Goal: Task Accomplishment & Management: Manage account settings

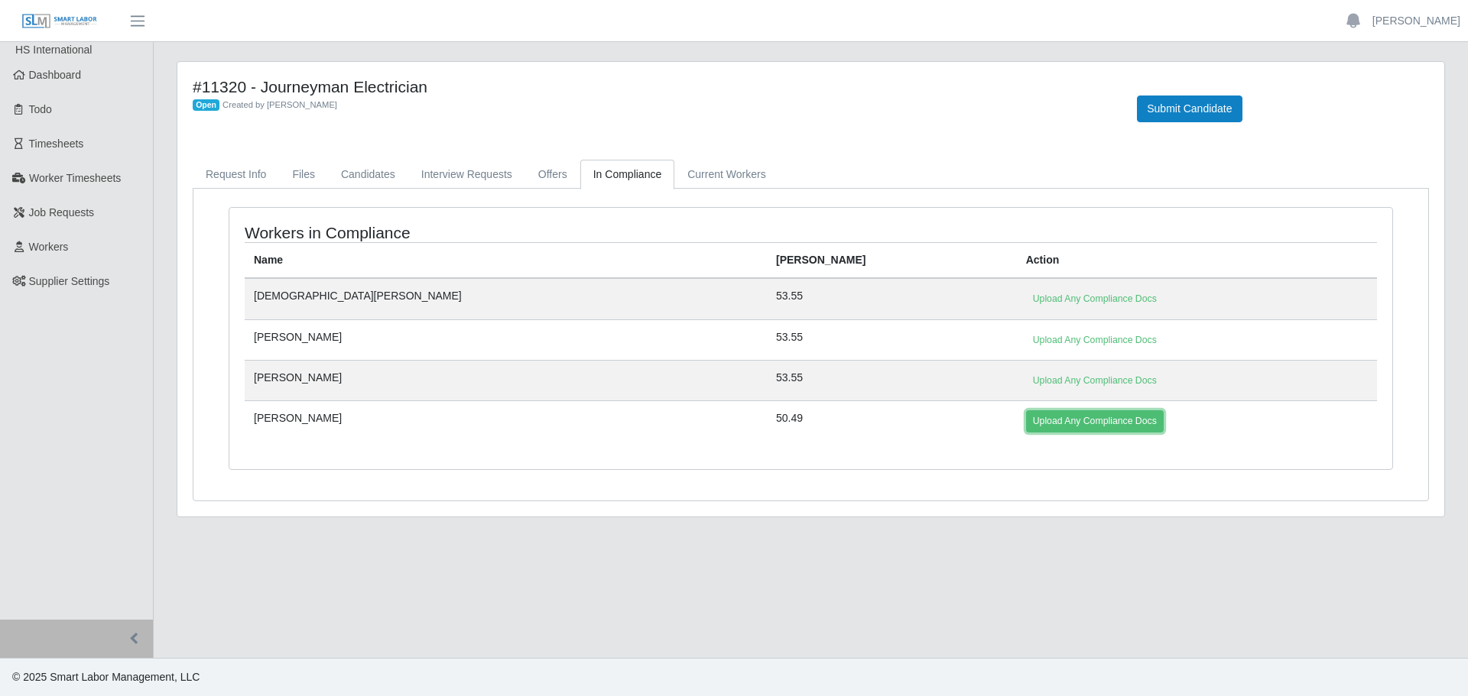
click at [1026, 421] on link "Upload Any Compliance Docs" at bounding box center [1095, 421] width 138 height 21
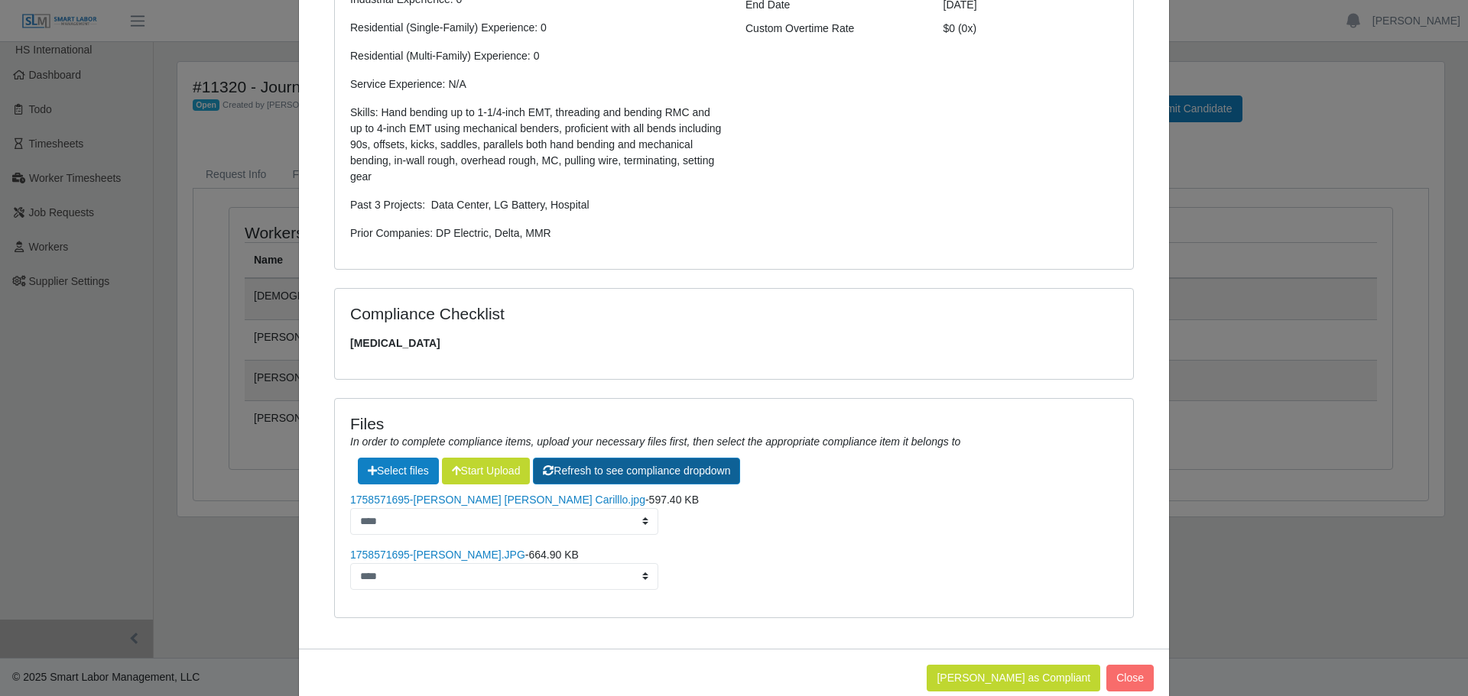
scroll to position [357, 0]
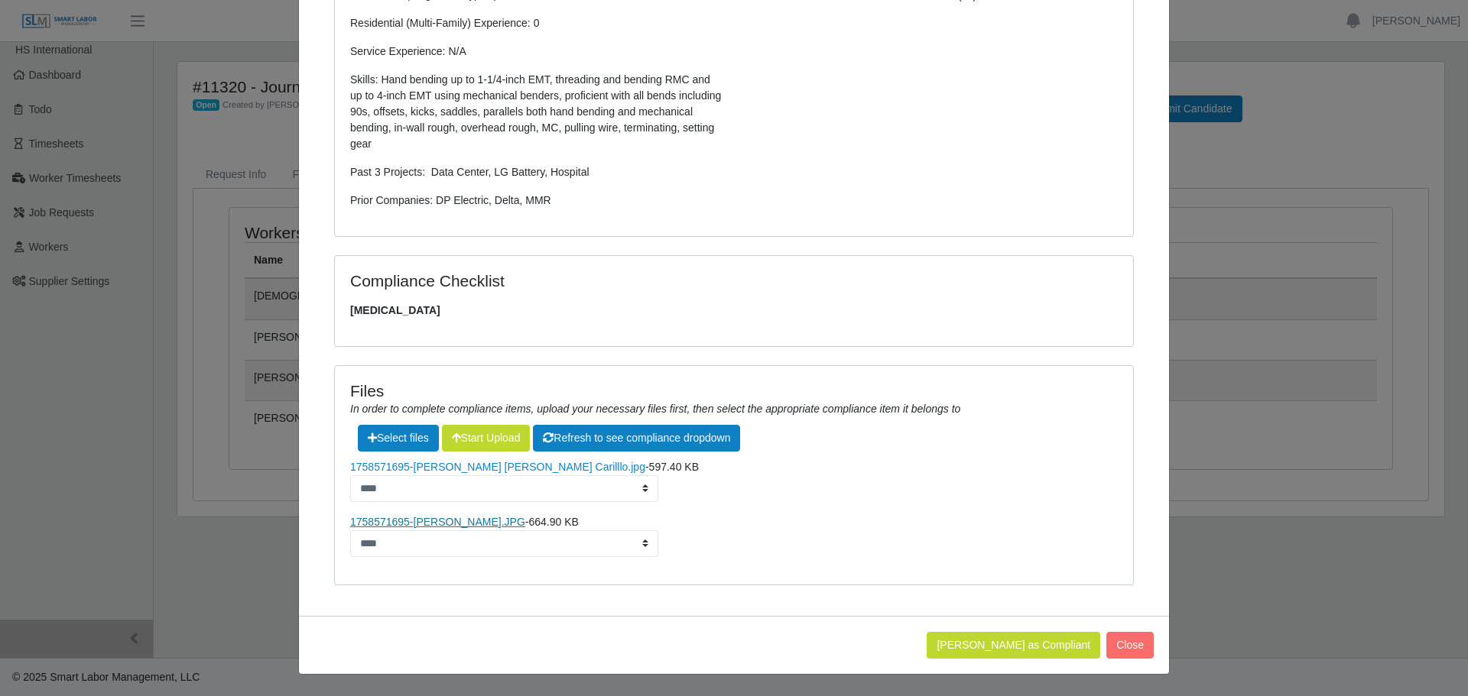
click at [446, 522] on link "1758571695-Jose Carillo.JPG" at bounding box center [437, 522] width 175 height 12
click at [431, 462] on link "1758571695-Jose Antonio Carilllo.jpg" at bounding box center [497, 467] width 295 height 12
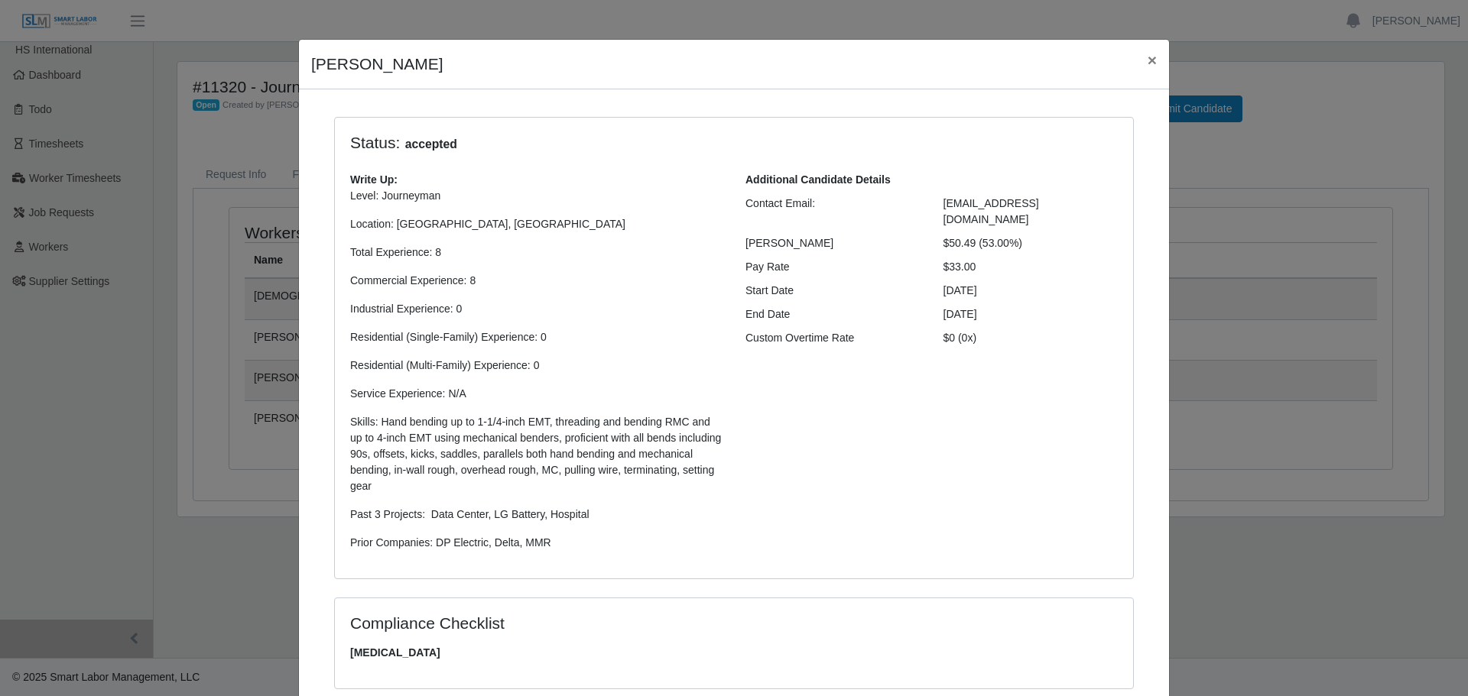
scroll to position [0, 0]
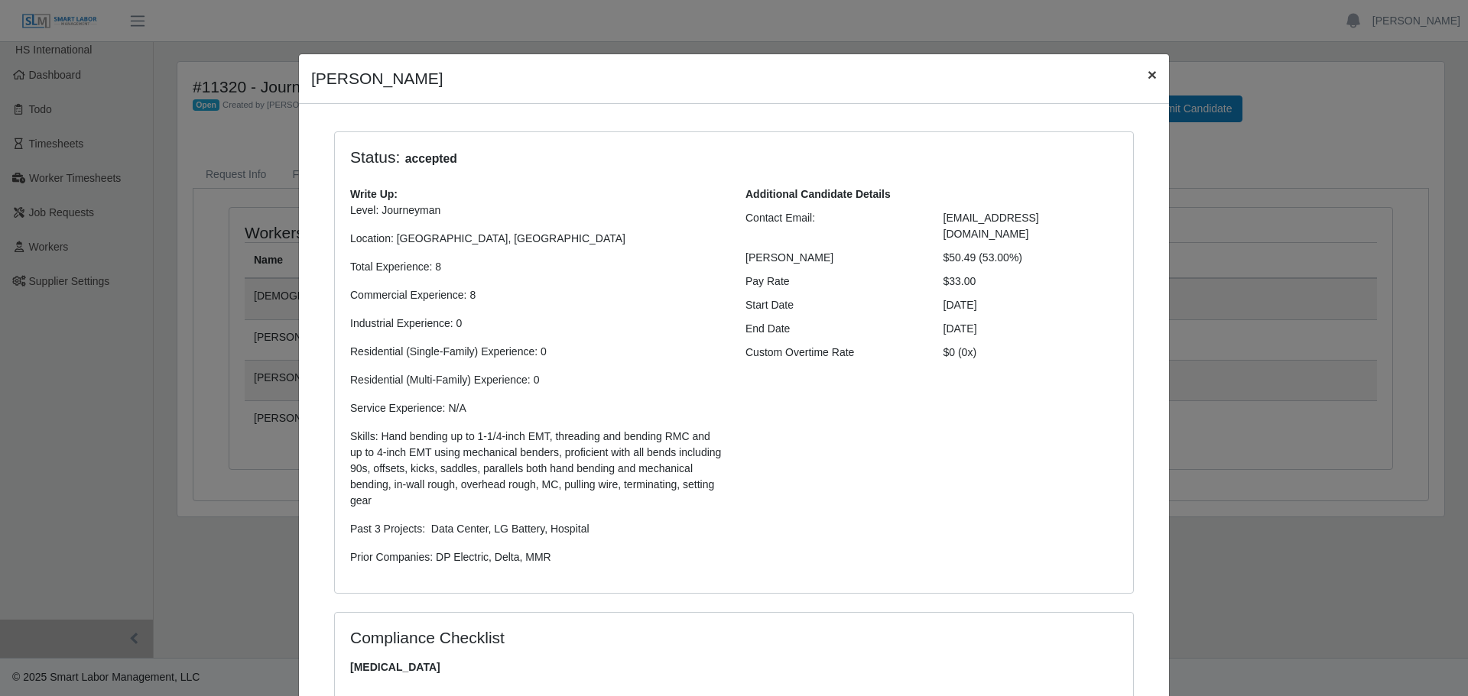
click at [1148, 74] on span "×" at bounding box center [1152, 75] width 9 height 18
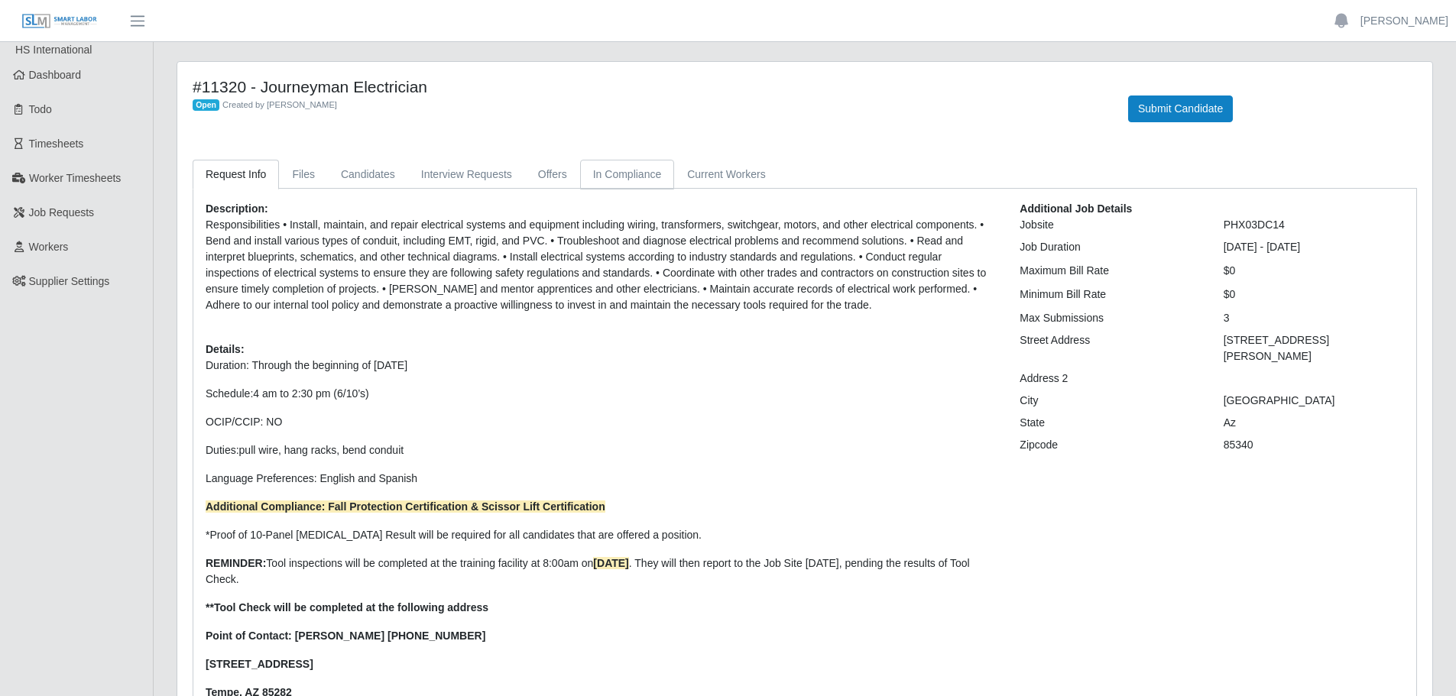
click at [629, 176] on link "In Compliance" at bounding box center [627, 175] width 95 height 30
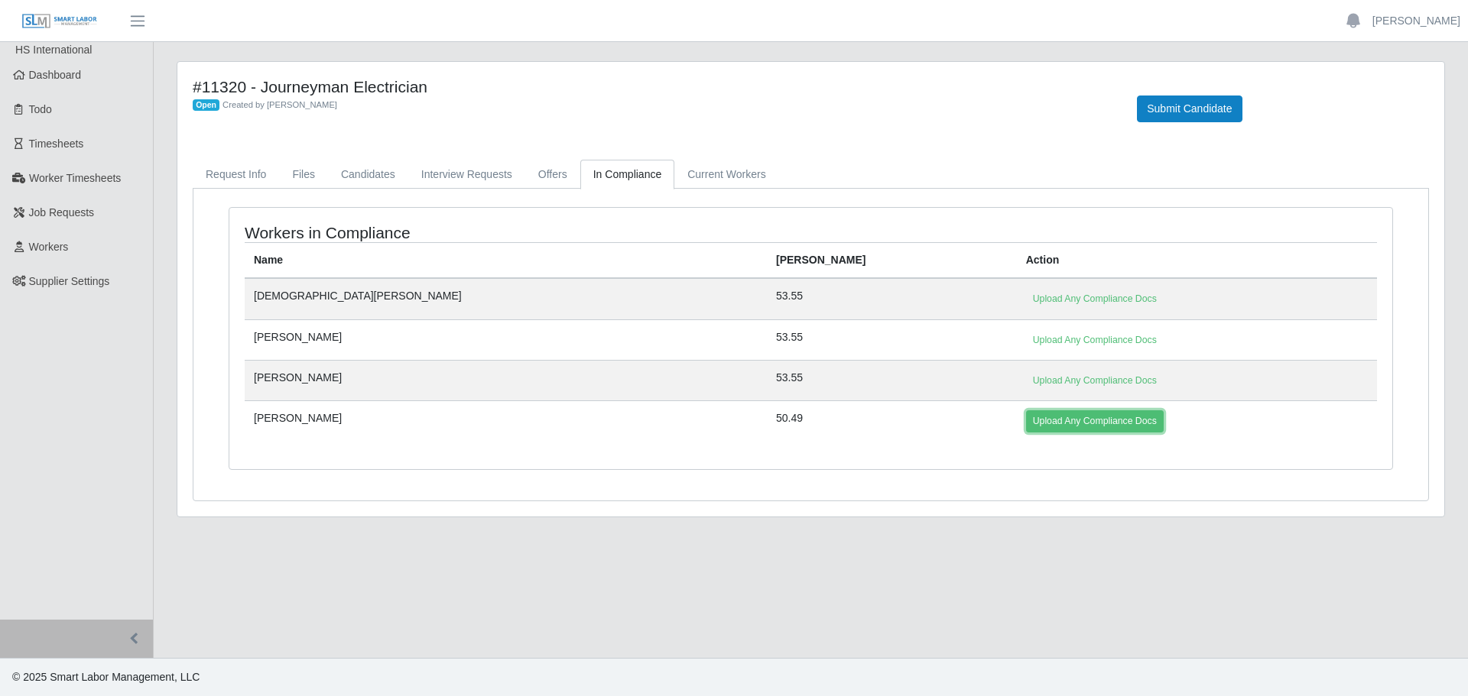
click at [1026, 428] on link "Upload Any Compliance Docs" at bounding box center [1095, 421] width 138 height 21
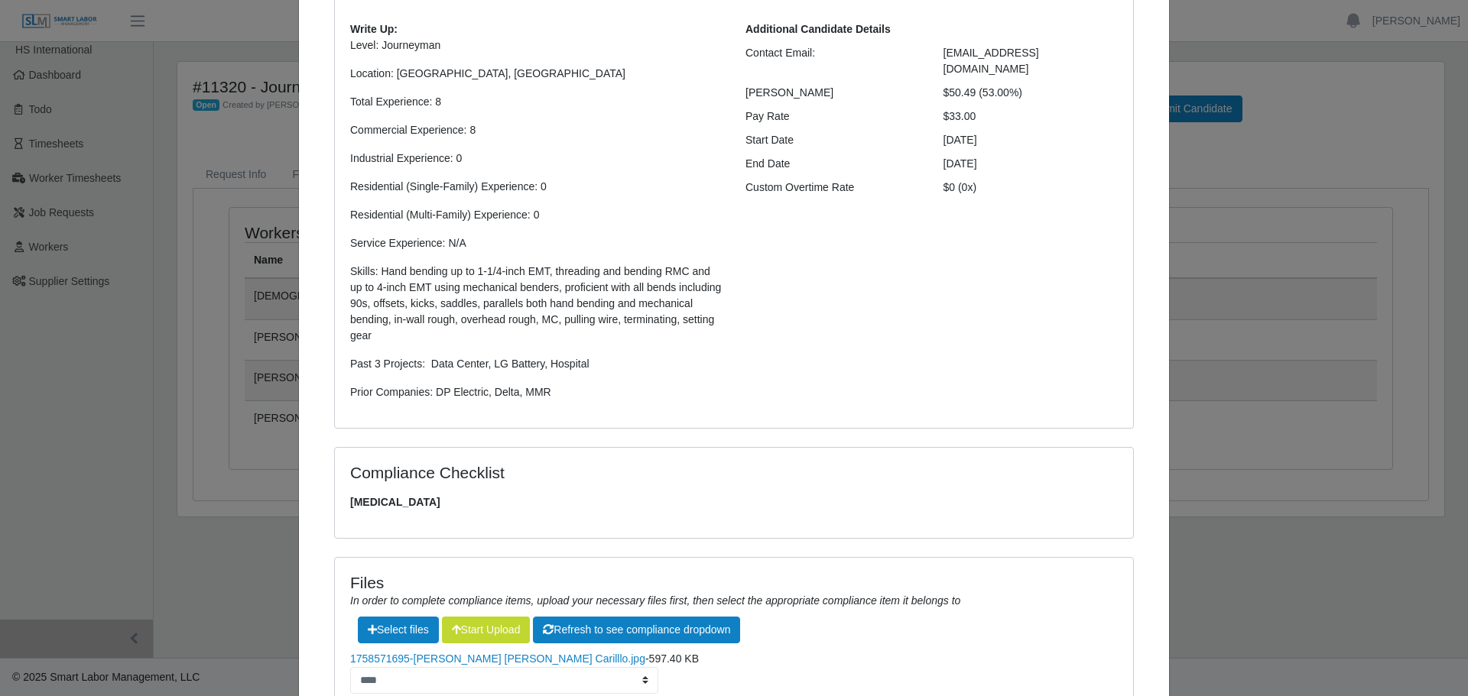
scroll to position [357, 0]
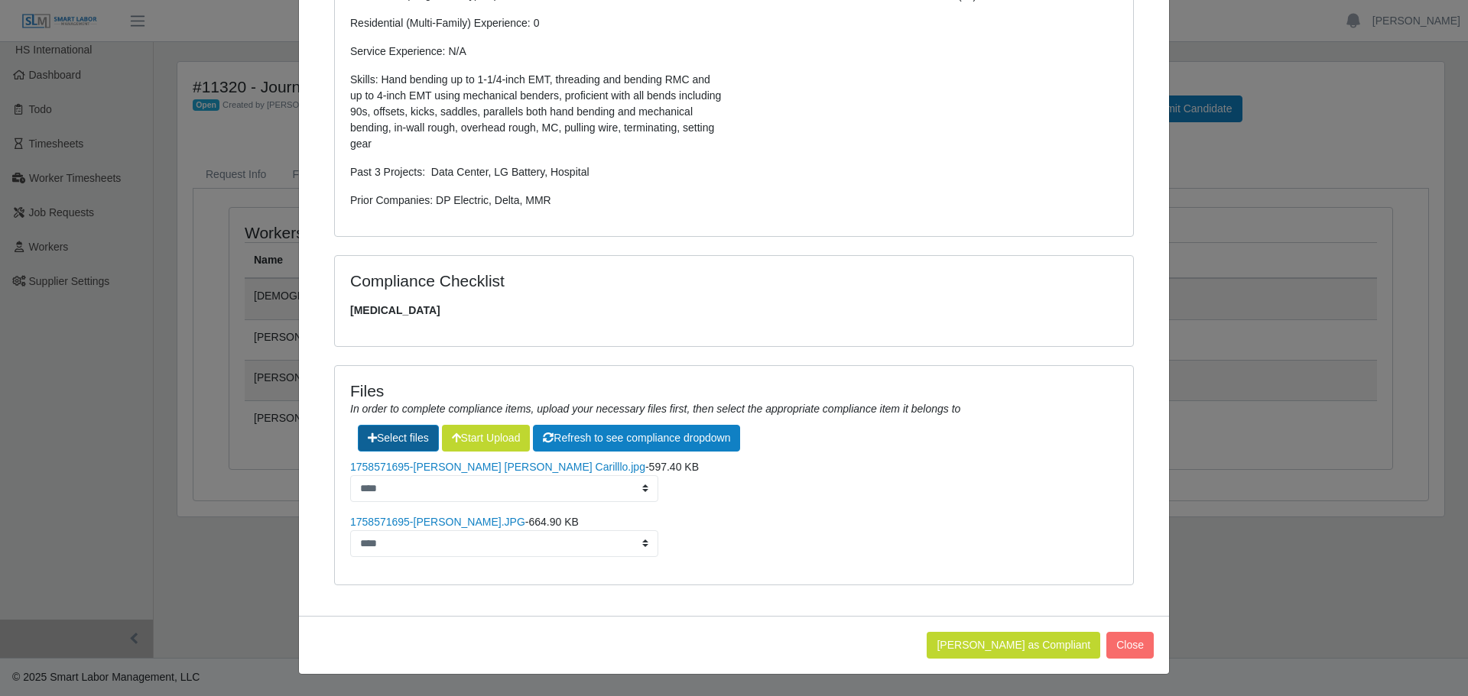
click at [398, 438] on label"] at bounding box center [399, 438] width 80 height 25
click at [398, 442] on label"] at bounding box center [399, 438] width 80 height 25
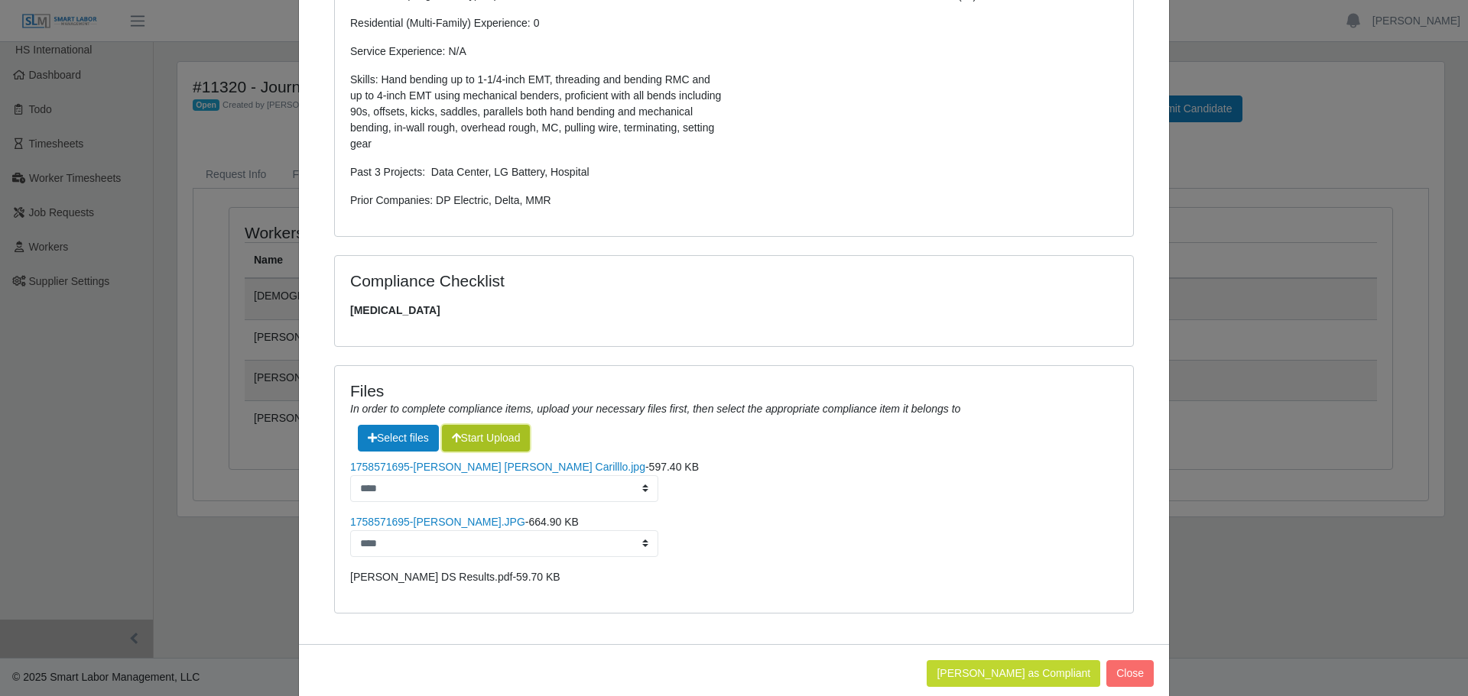
click at [503, 440] on button "Start Upload" at bounding box center [486, 438] width 89 height 27
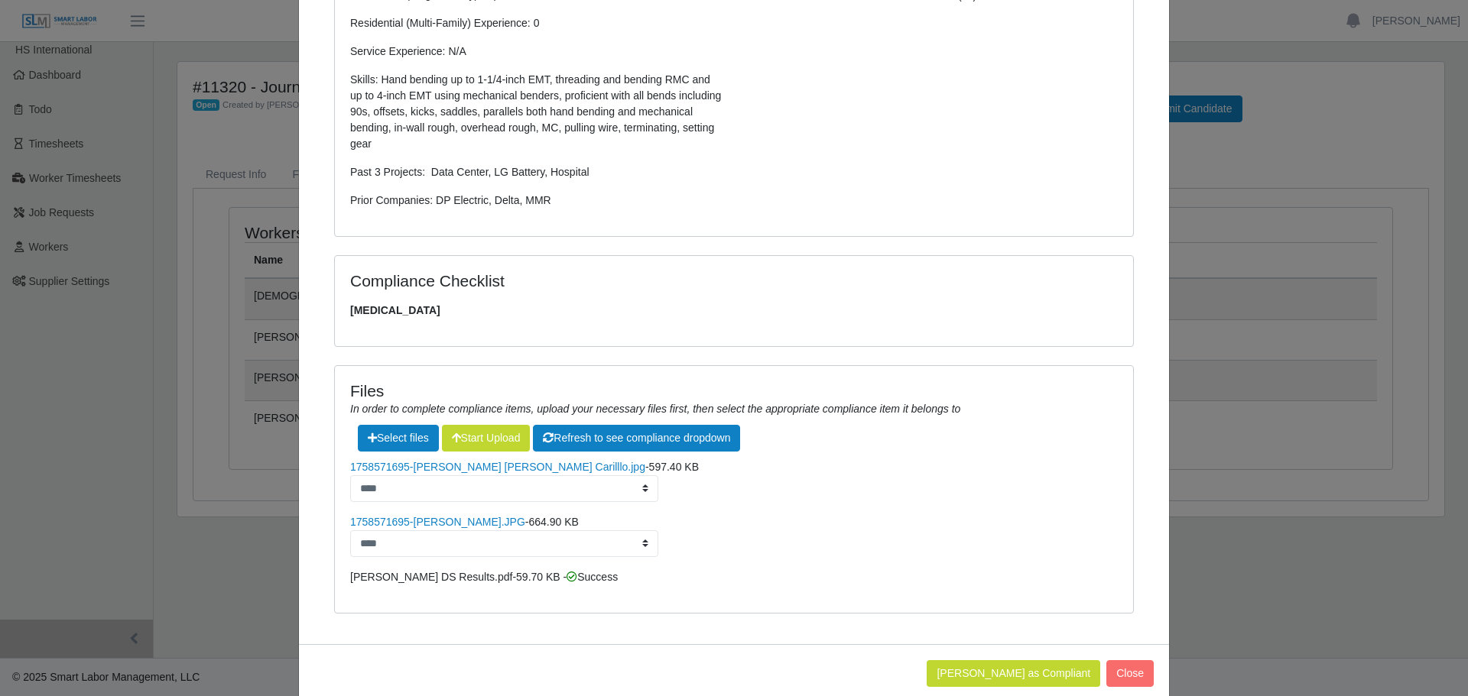
click at [748, 551] on li "**********" at bounding box center [734, 536] width 768 height 43
click at [427, 524] on link "1758571695-[PERSON_NAME].JPG" at bounding box center [437, 522] width 175 height 12
click at [1022, 673] on button "[PERSON_NAME] as Compliant" at bounding box center [1014, 674] width 174 height 27
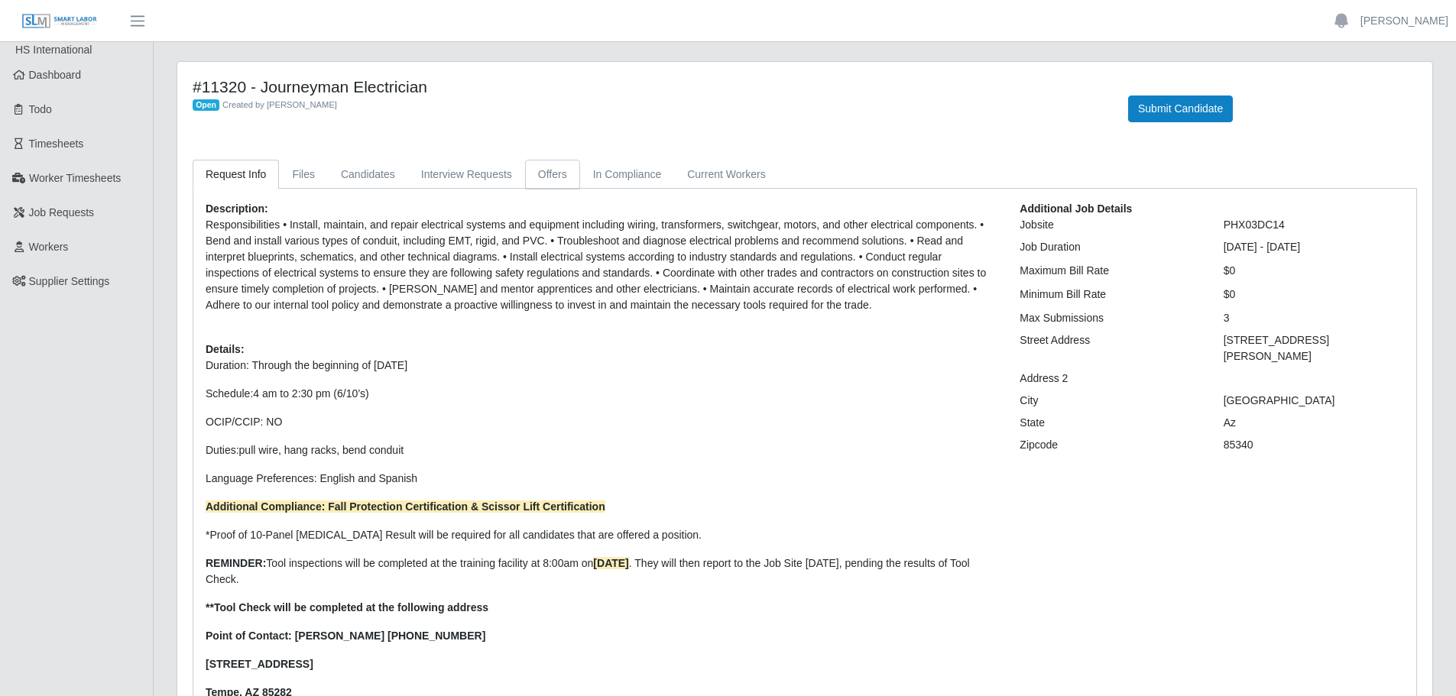
click at [553, 171] on link "Offers" at bounding box center [552, 175] width 55 height 30
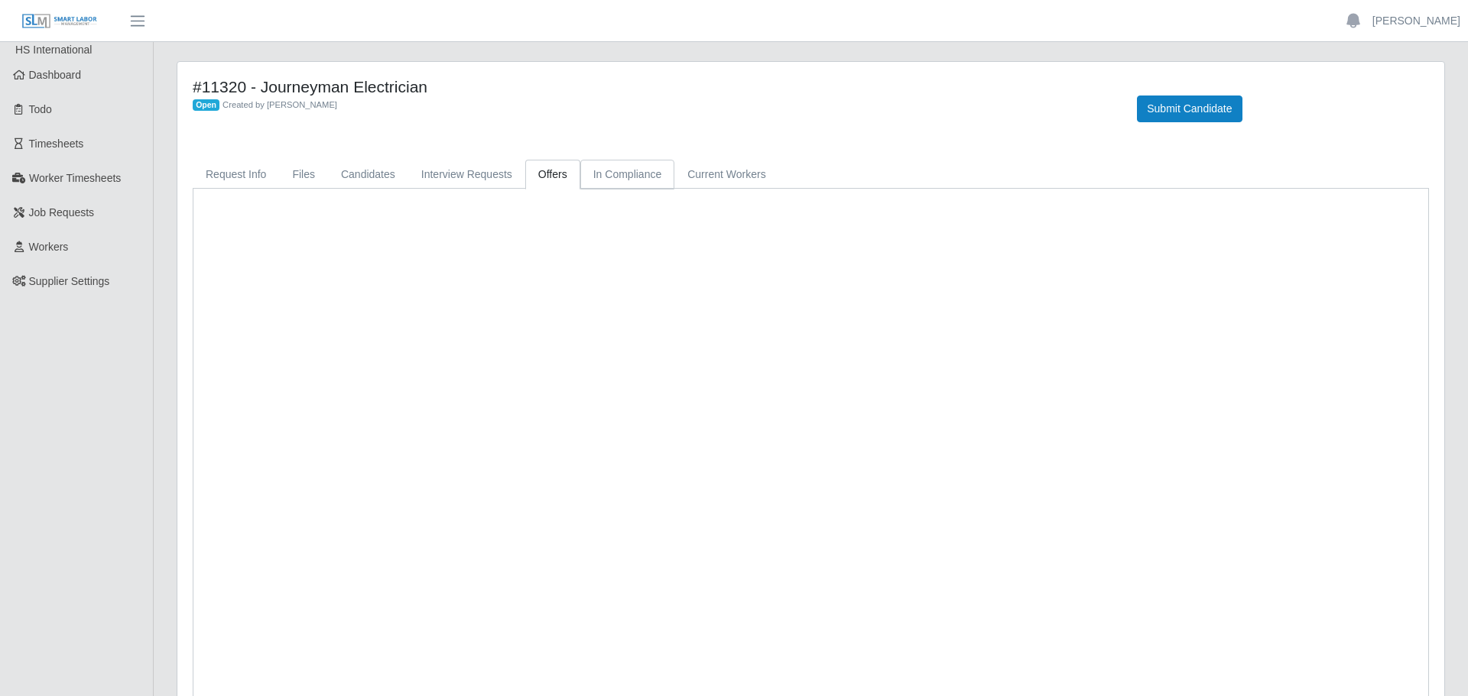
click at [619, 167] on link "In Compliance" at bounding box center [627, 175] width 95 height 30
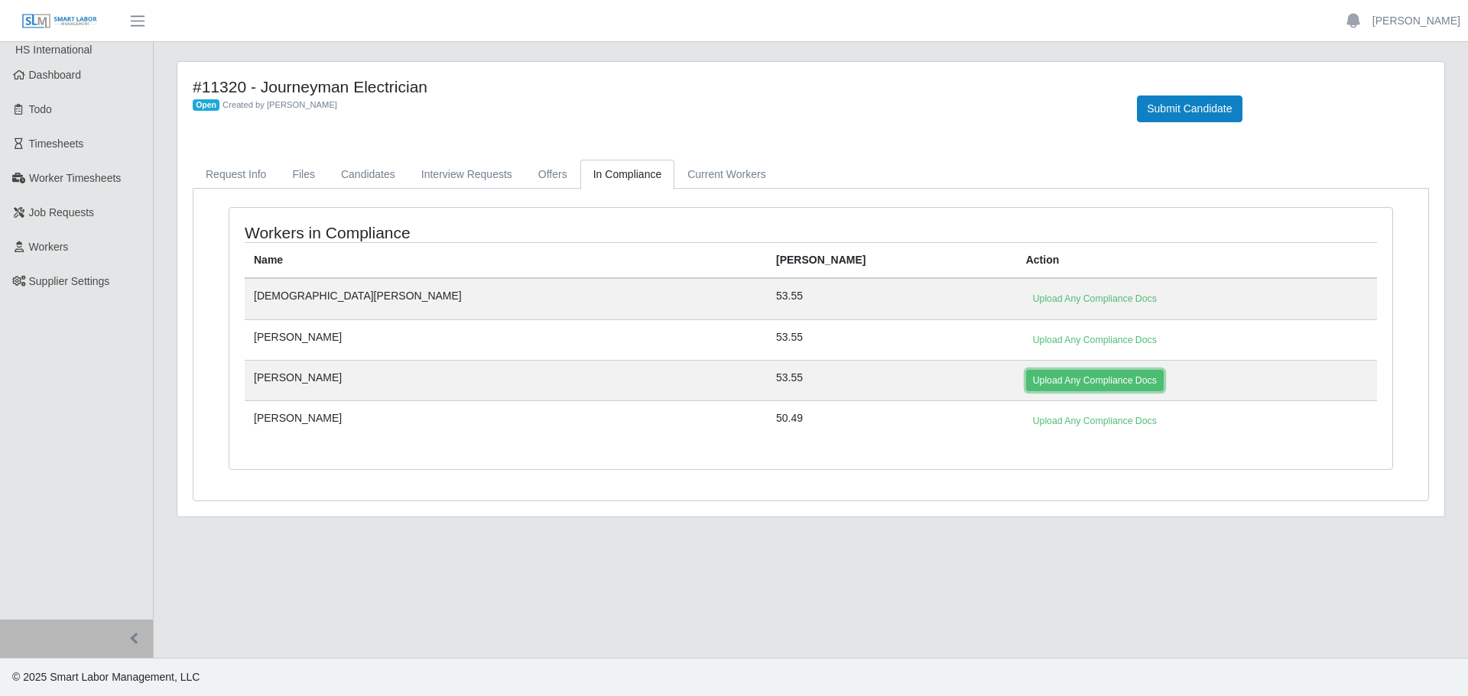
click at [1026, 384] on link "Upload Any Compliance Docs" at bounding box center [1095, 380] width 138 height 21
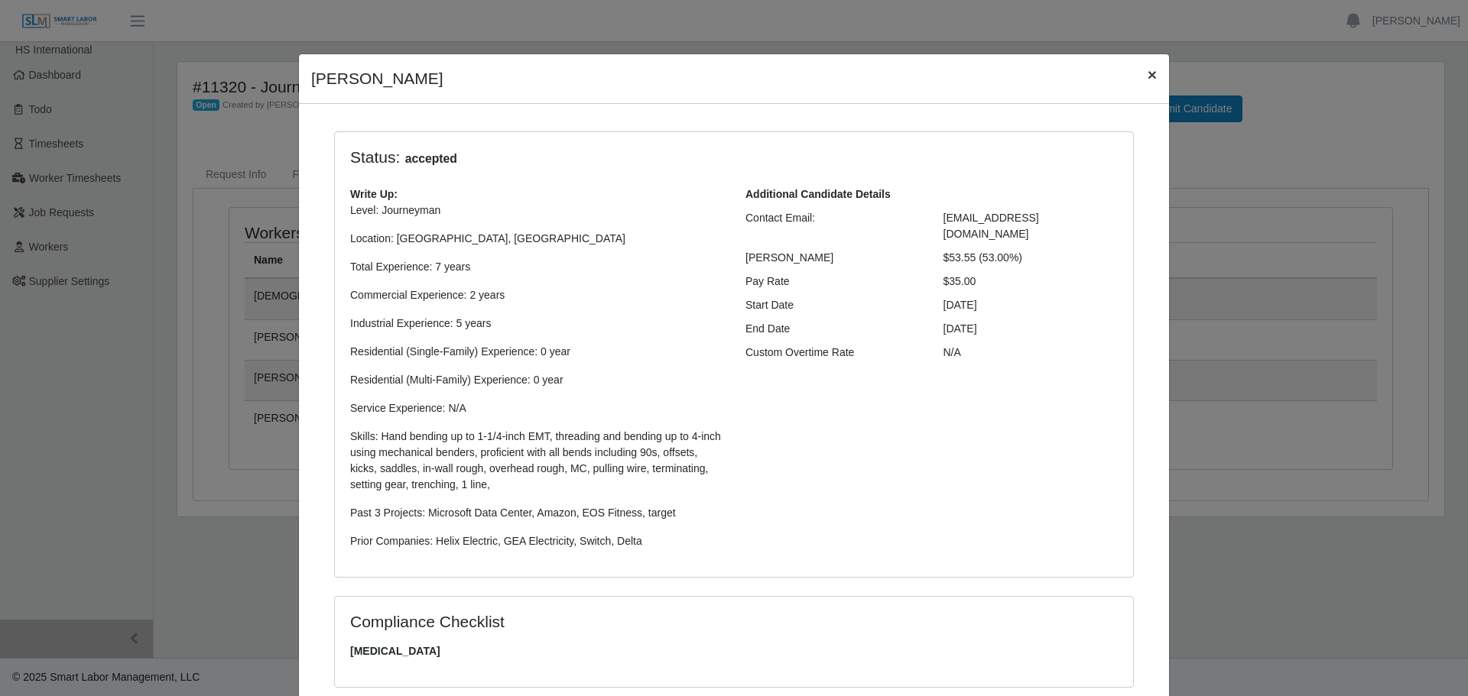
click at [1148, 73] on span "×" at bounding box center [1152, 75] width 9 height 18
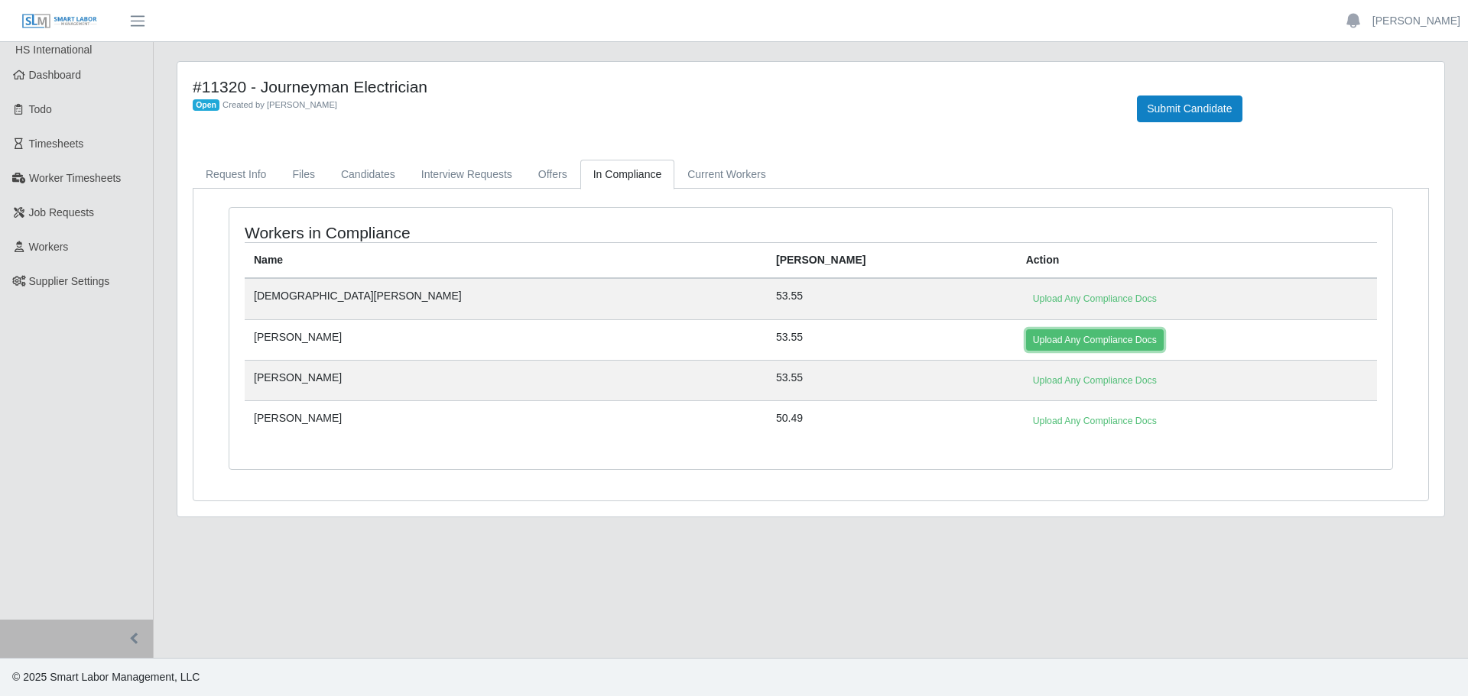
click at [1026, 343] on link "Upload Any Compliance Docs" at bounding box center [1095, 340] width 138 height 21
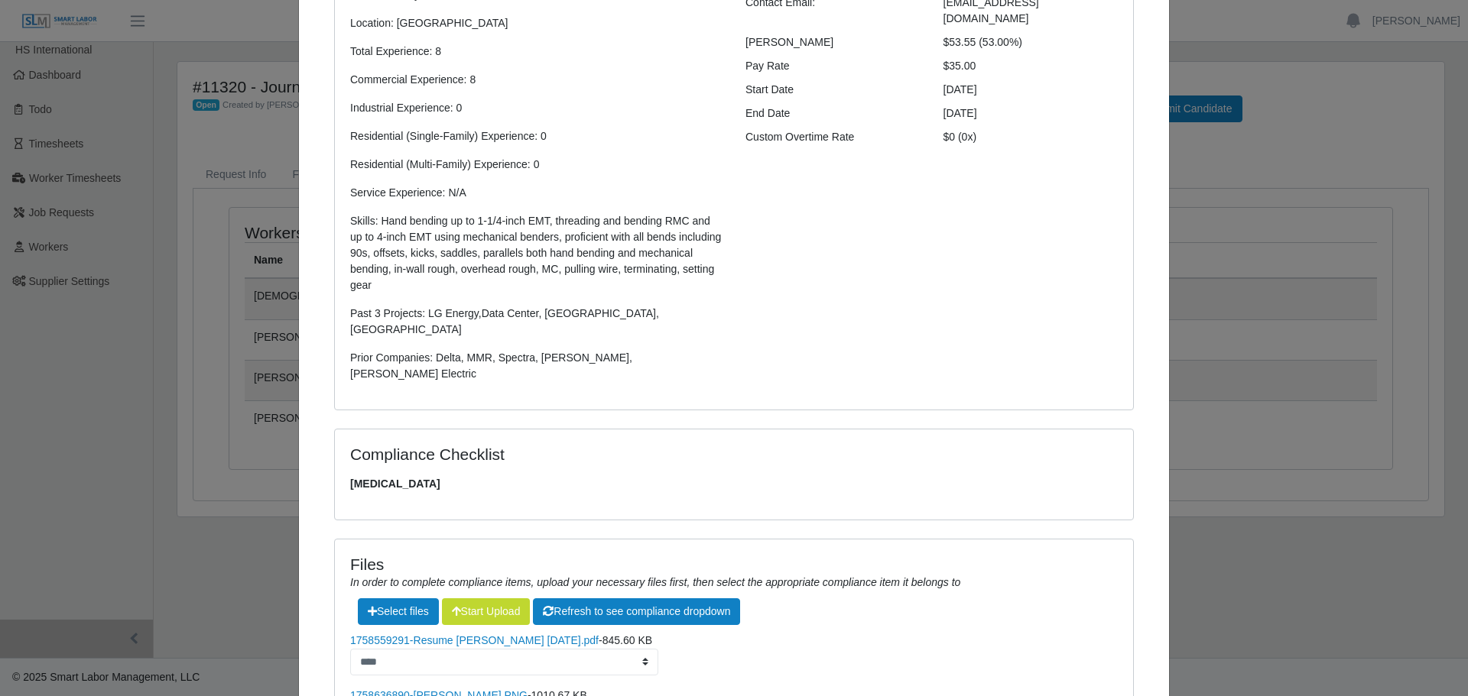
scroll to position [357, 0]
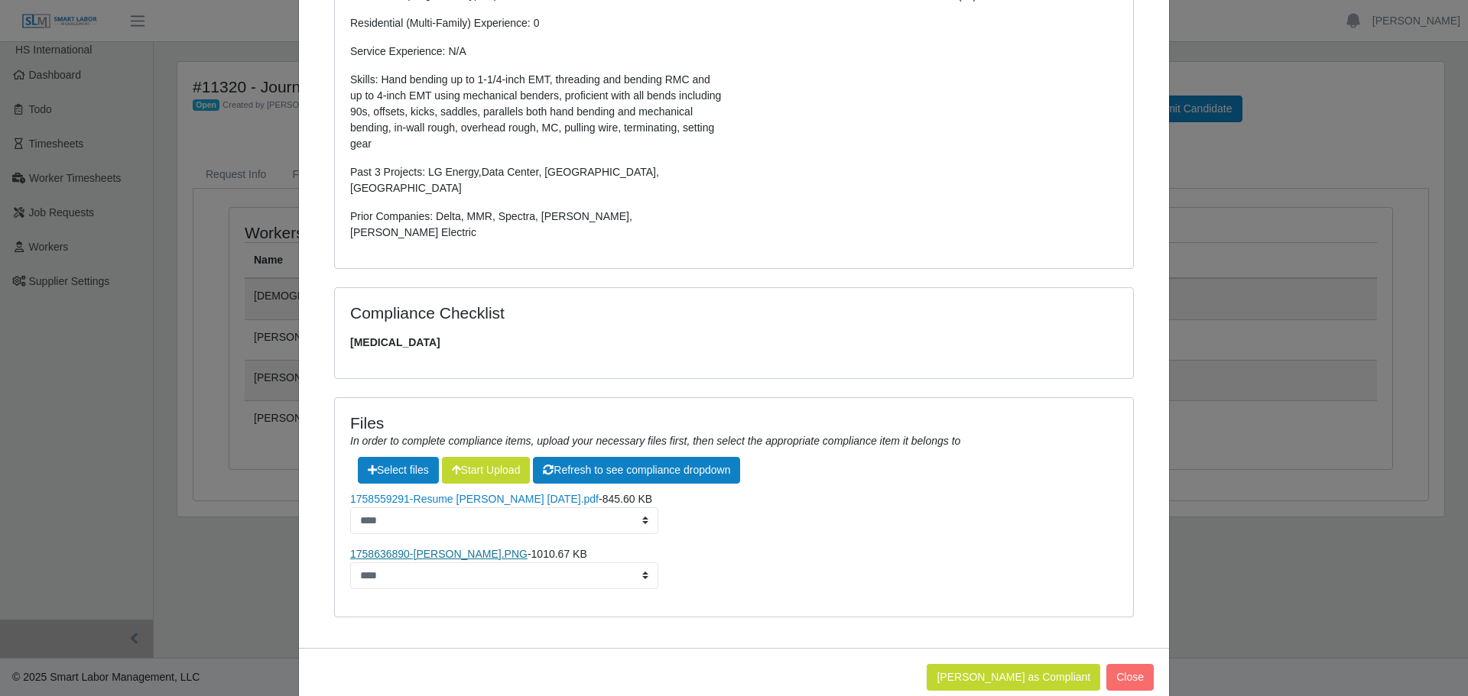
click at [445, 548] on link "1758636890-Carlos Rios.PNG" at bounding box center [438, 554] width 177 height 12
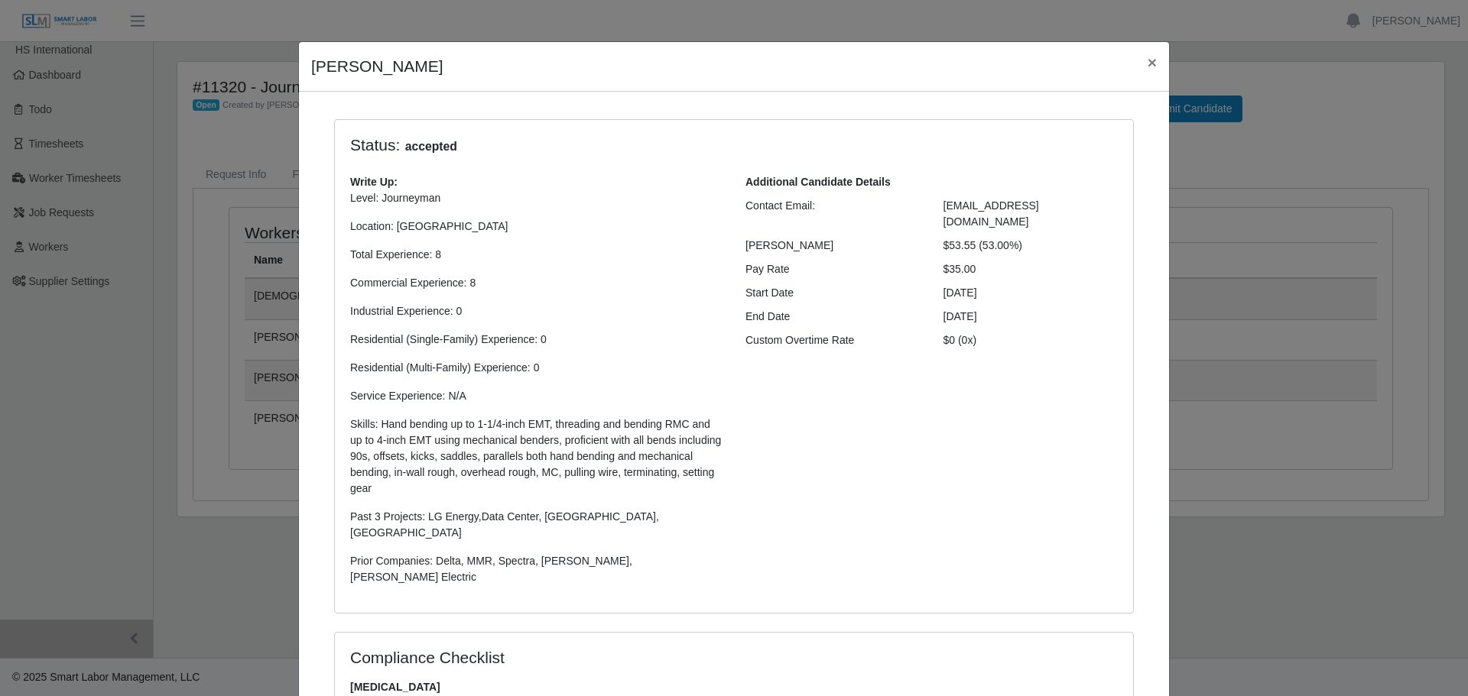
scroll to position [0, 0]
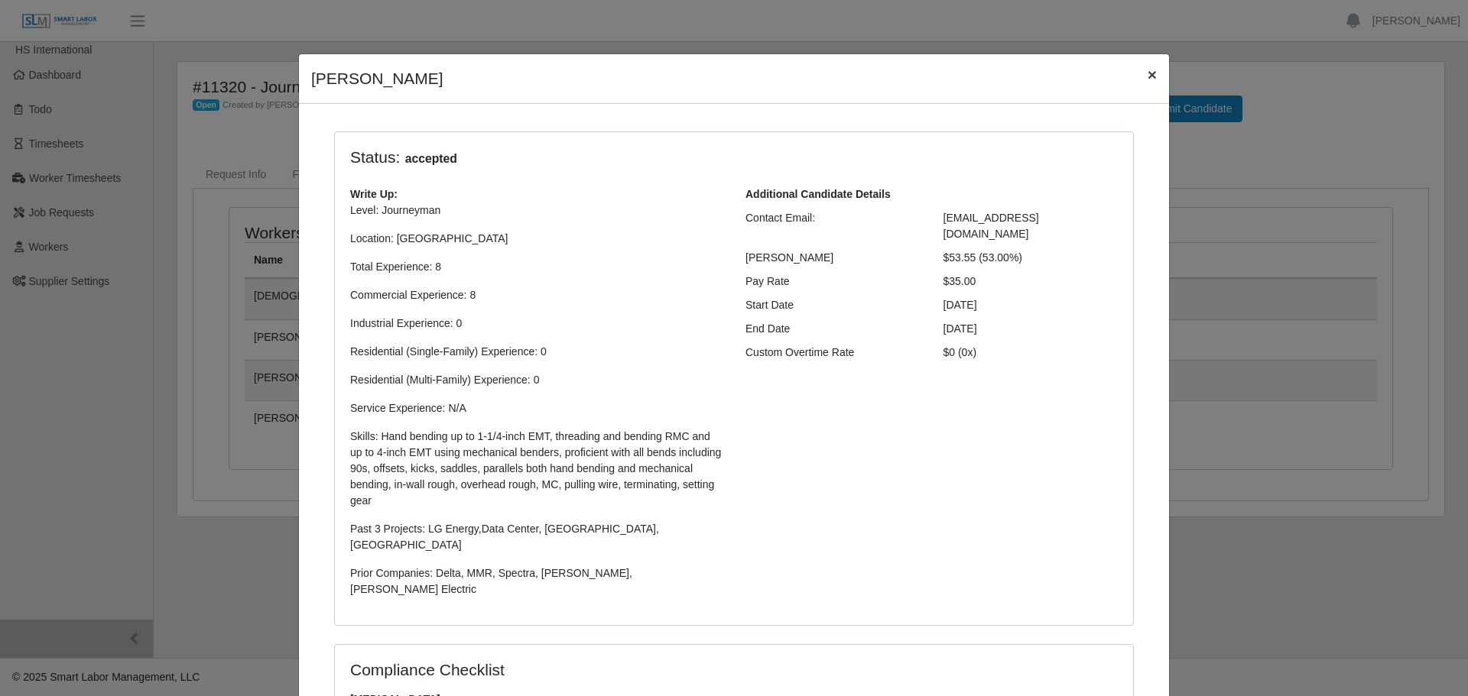
click at [1135, 80] on button "×" at bounding box center [1152, 74] width 34 height 41
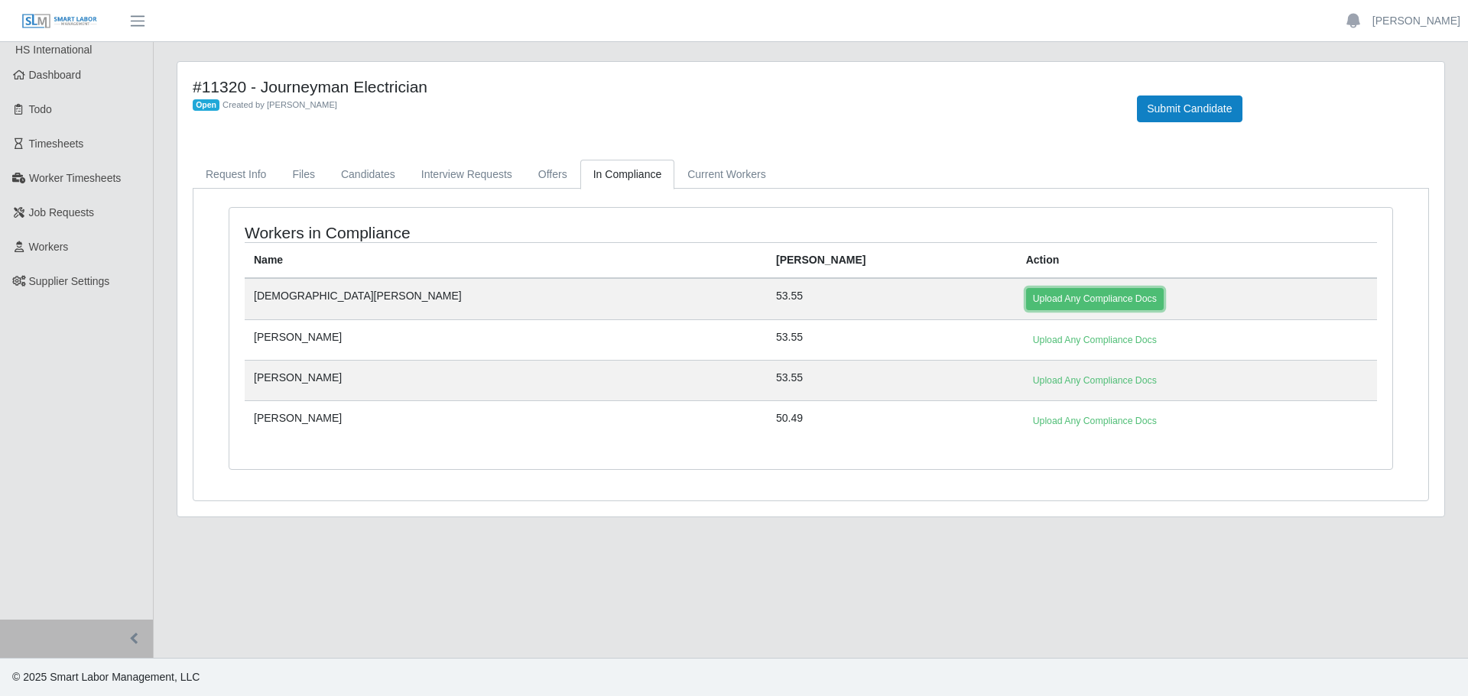
click at [1026, 301] on link "Upload Any Compliance Docs" at bounding box center [1095, 298] width 138 height 21
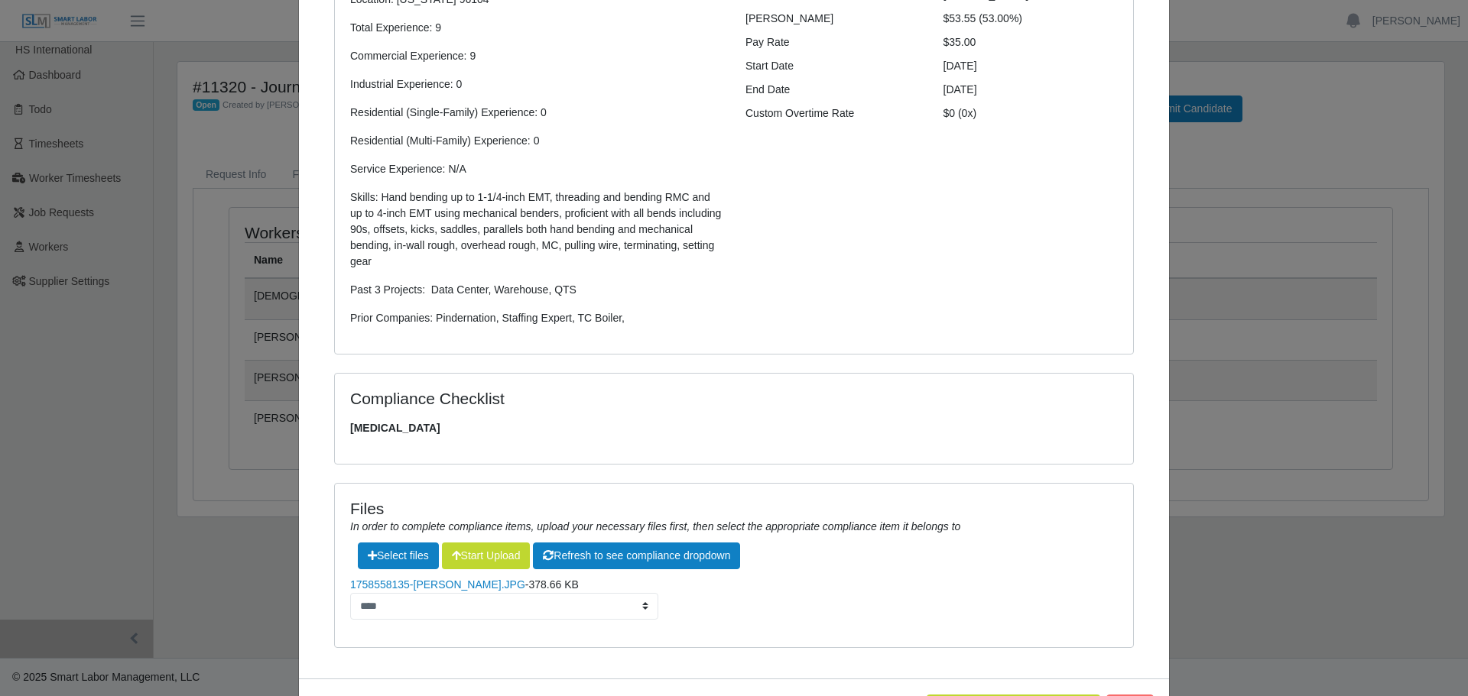
scroll to position [302, 0]
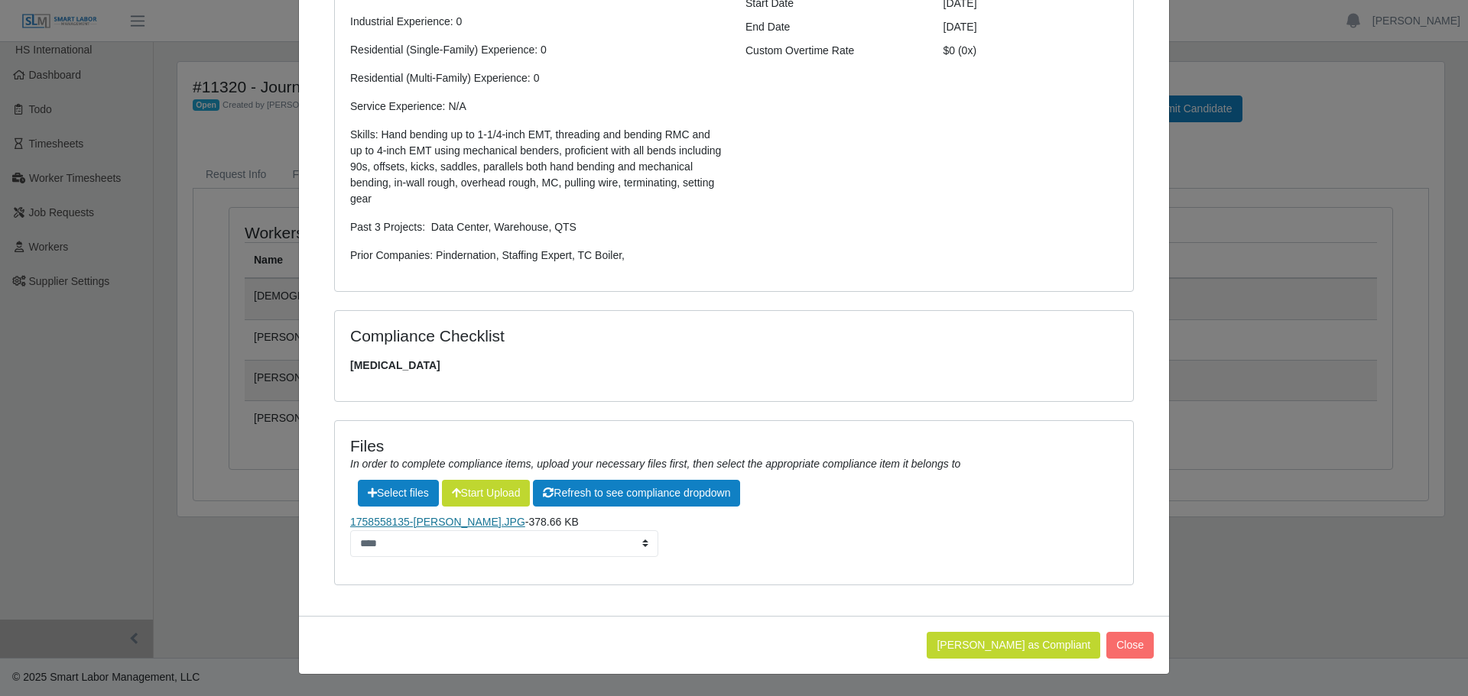
click at [466, 524] on link "1758558135-Jesus Valdez.JPG" at bounding box center [437, 522] width 175 height 12
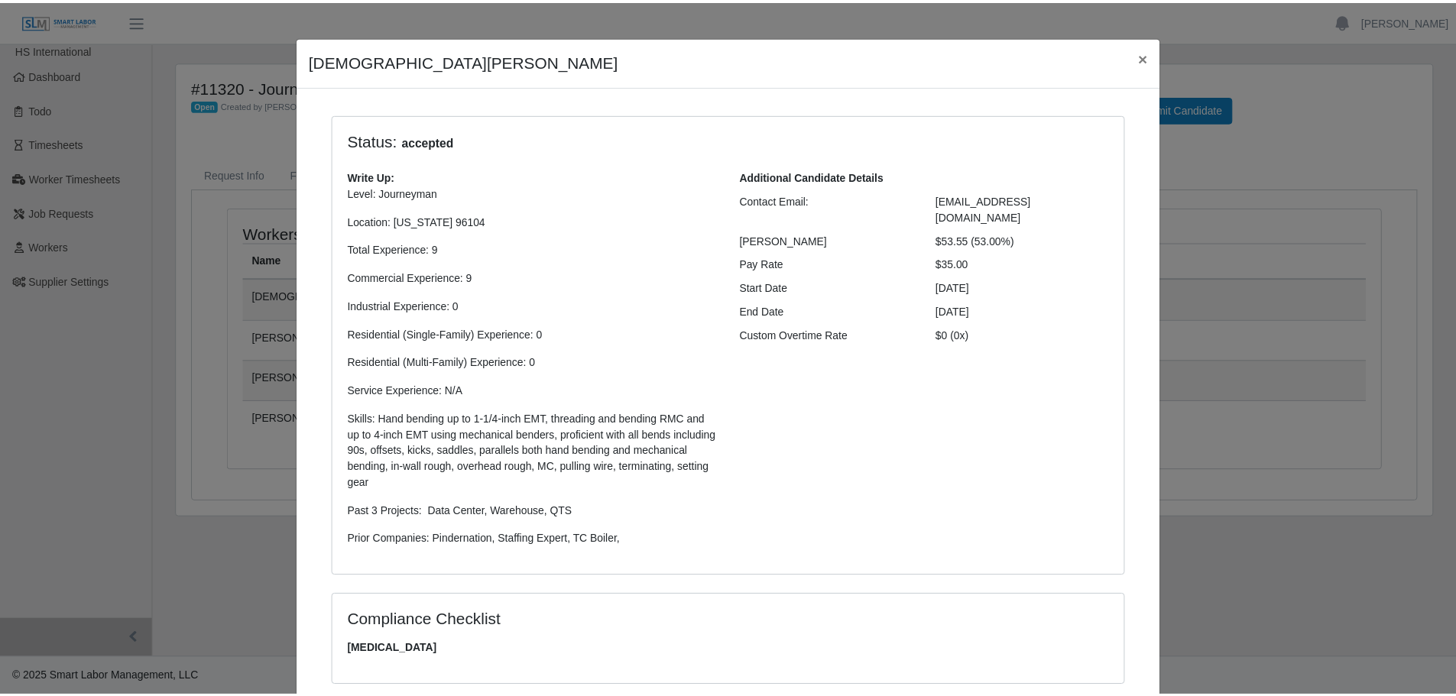
scroll to position [0, 0]
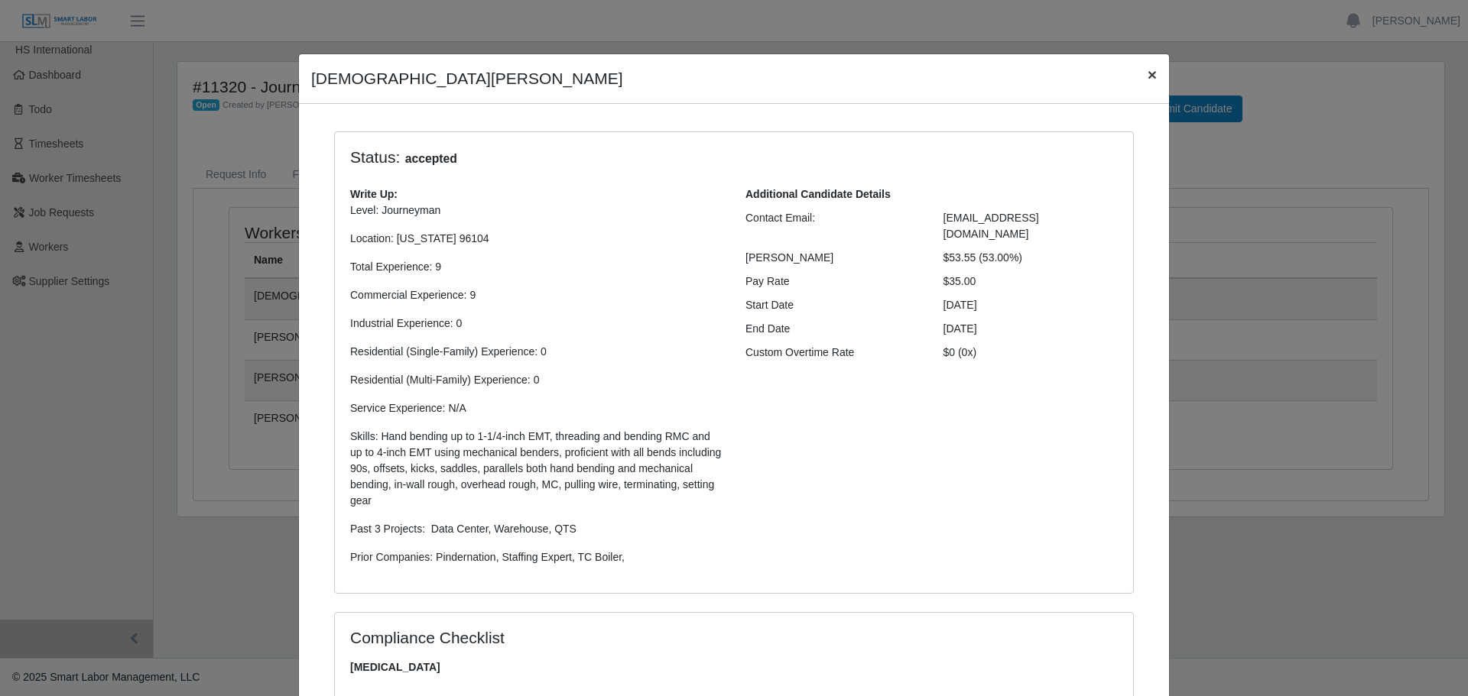
click at [1148, 82] on span "×" at bounding box center [1152, 75] width 9 height 18
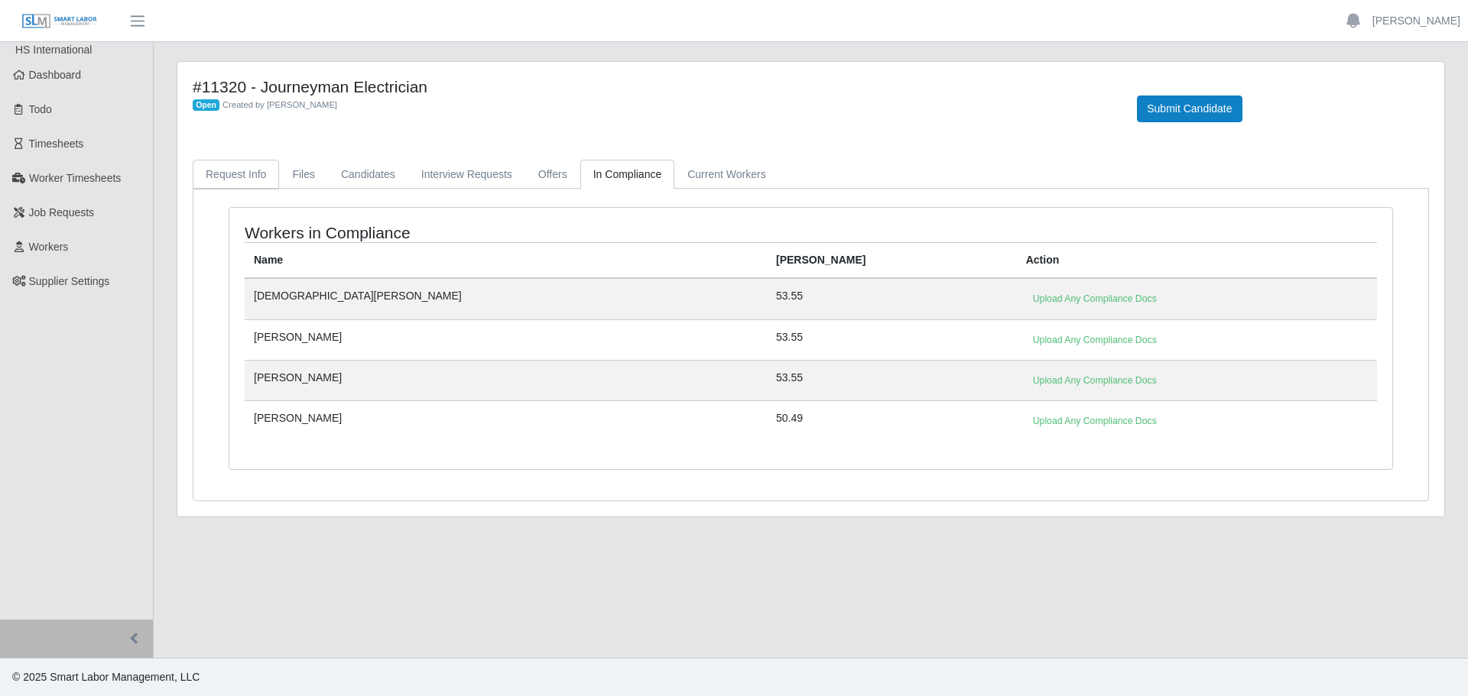
click at [232, 160] on link "Request Info" at bounding box center [236, 175] width 86 height 30
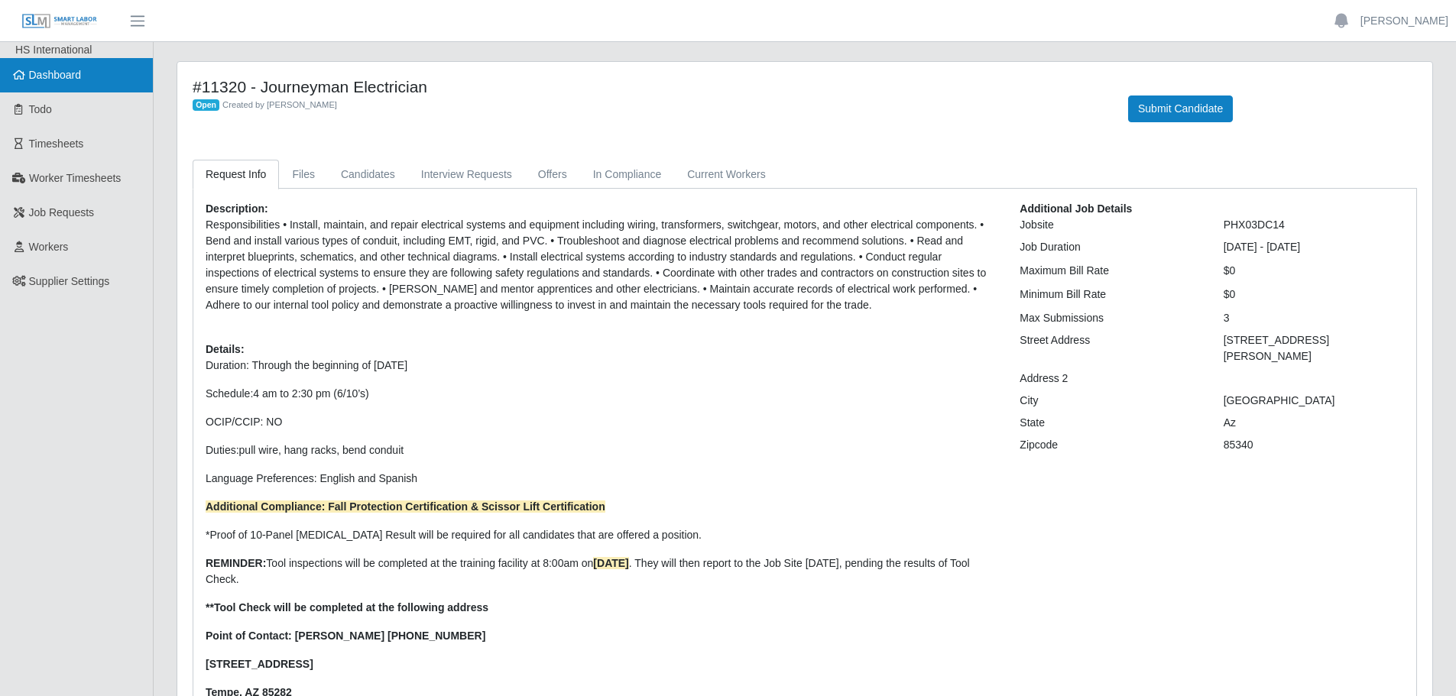
click at [51, 65] on link "Dashboard" at bounding box center [76, 75] width 153 height 34
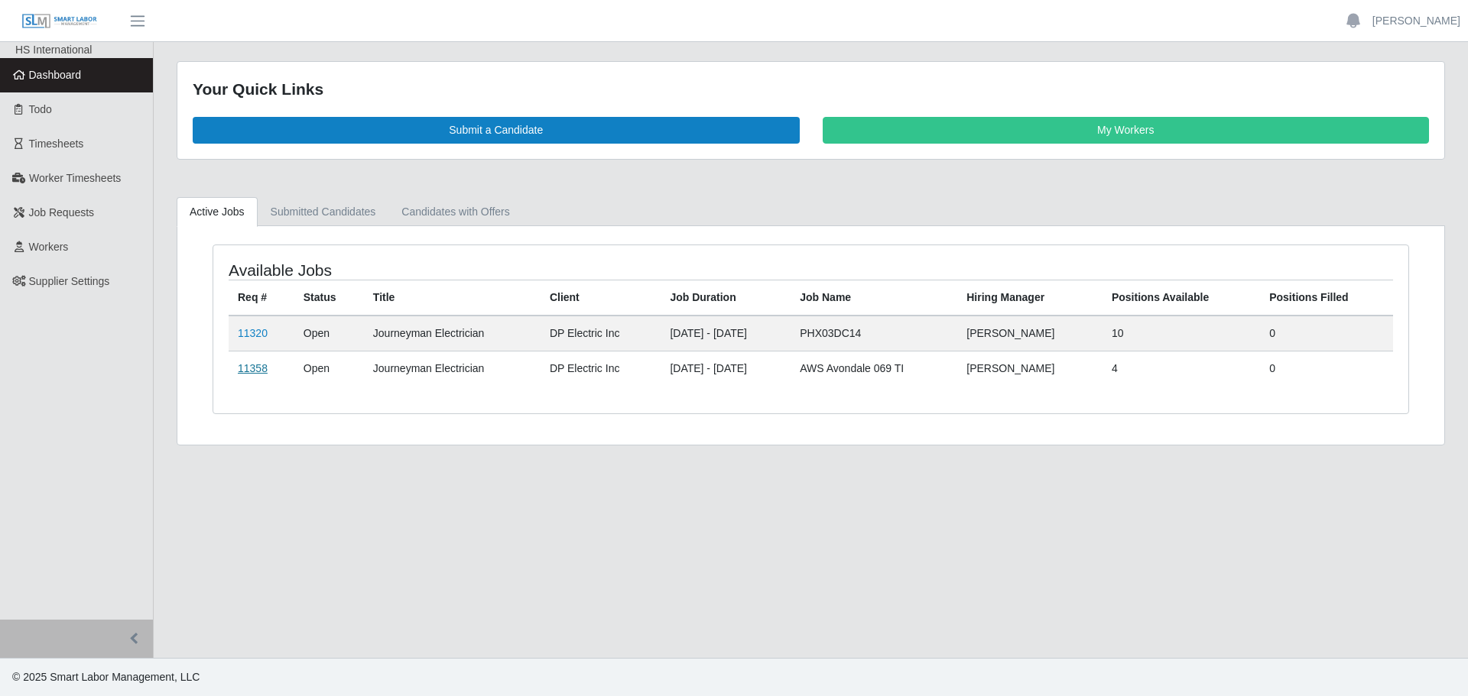
click at [238, 374] on link "11358" at bounding box center [253, 368] width 30 height 12
